Goal: Check status: Check status

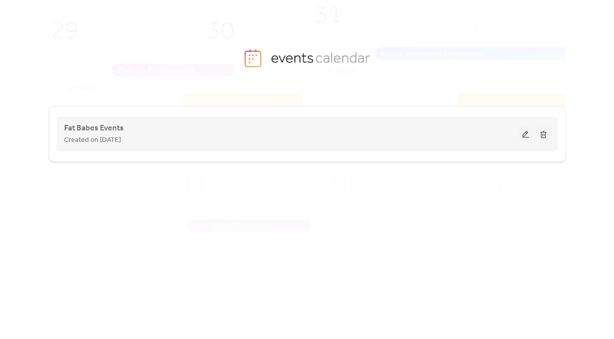
click at [368, 135] on div "Created on 19-Jun-2025" at bounding box center [291, 140] width 454 height 12
click at [527, 135] on button at bounding box center [526, 133] width 14 height 15
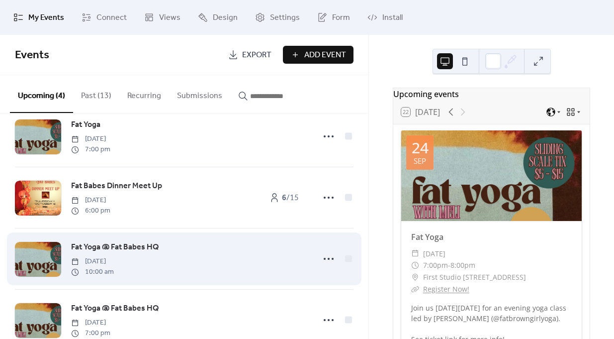
scroll to position [25, 0]
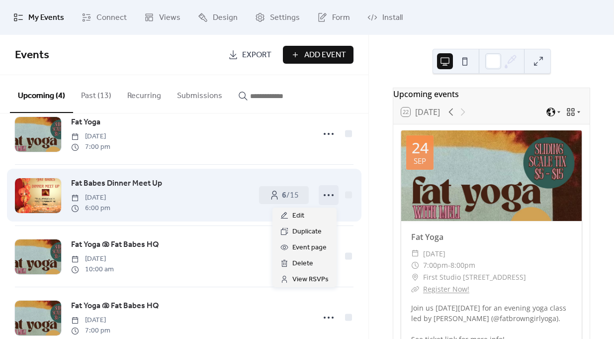
click at [328, 195] on circle at bounding box center [329, 195] width 2 height 2
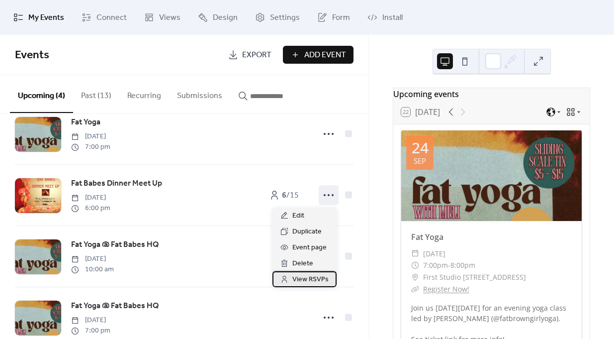
click at [306, 281] on span "View RSVPs" at bounding box center [310, 279] width 36 height 12
